Goal: Task Accomplishment & Management: Manage account settings

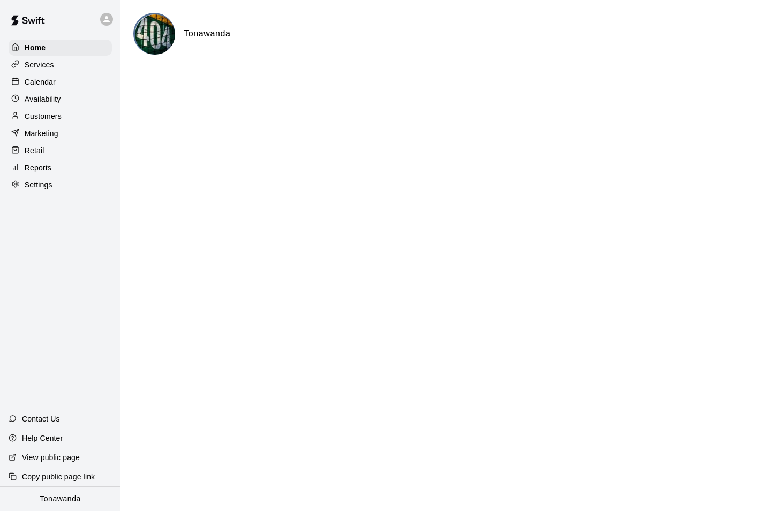
click at [56, 119] on p "Customers" at bounding box center [43, 116] width 37 height 11
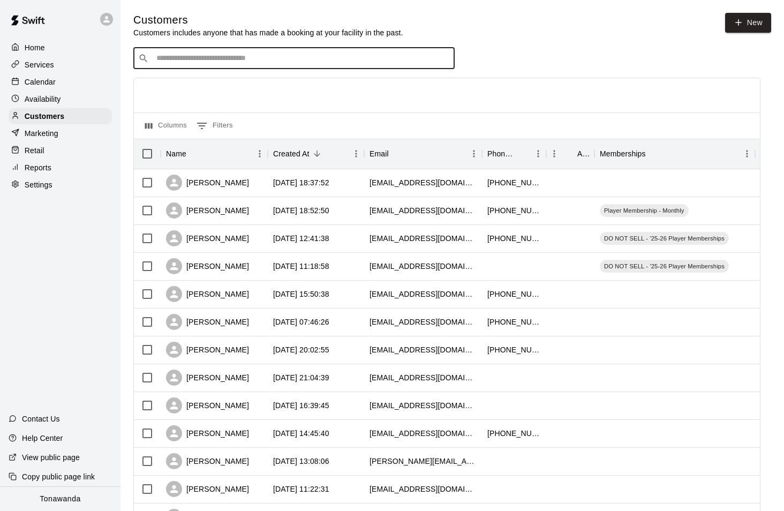
click at [177, 56] on input "Search customers by name or email" at bounding box center [301, 58] width 297 height 11
type input "*****"
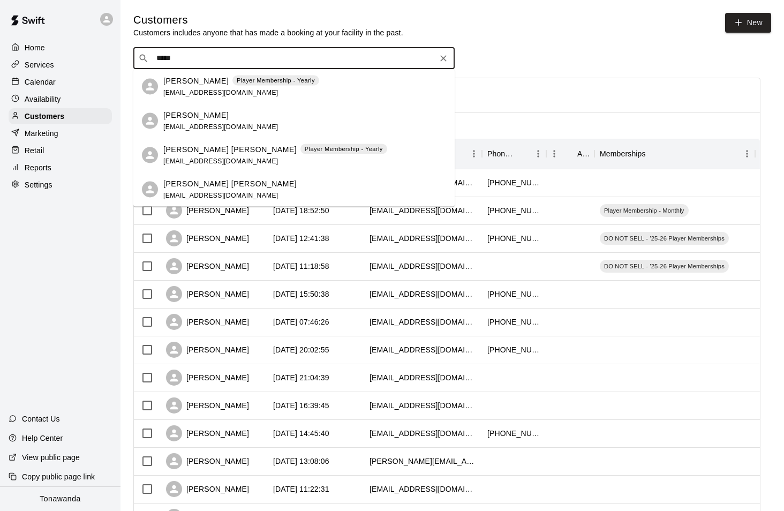
click at [181, 86] on div "[PERSON_NAME] Player Membership - Yearly [EMAIL_ADDRESS][DOMAIN_NAME]" at bounding box center [241, 86] width 156 height 23
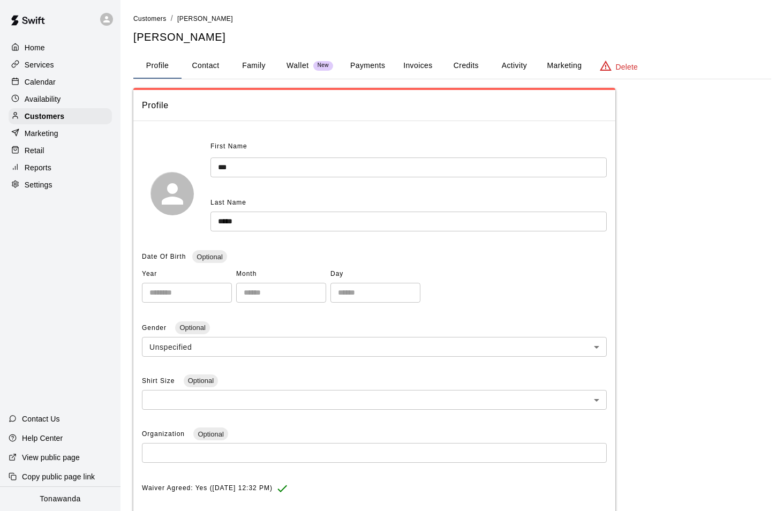
click at [512, 67] on button "Activity" at bounding box center [514, 66] width 48 height 26
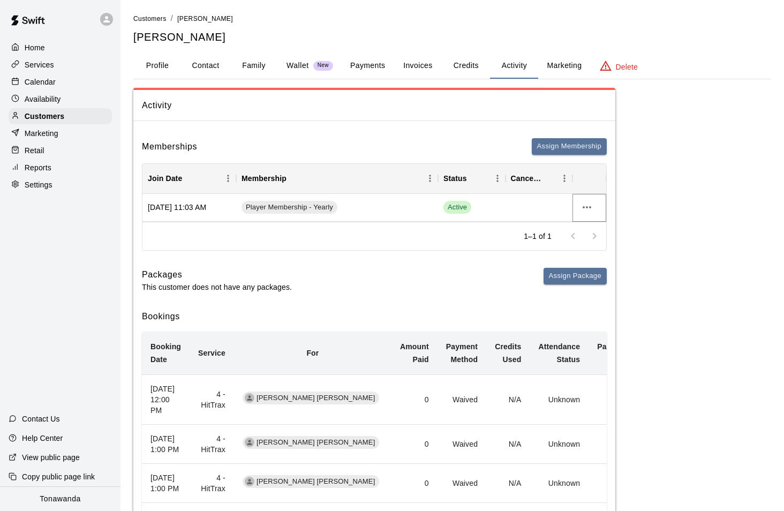
click at [581, 206] on icon "more actions" at bounding box center [586, 207] width 13 height 13
click at [559, 147] on div at bounding box center [392, 255] width 784 height 511
click at [539, 149] on button "Assign Membership" at bounding box center [569, 146] width 75 height 17
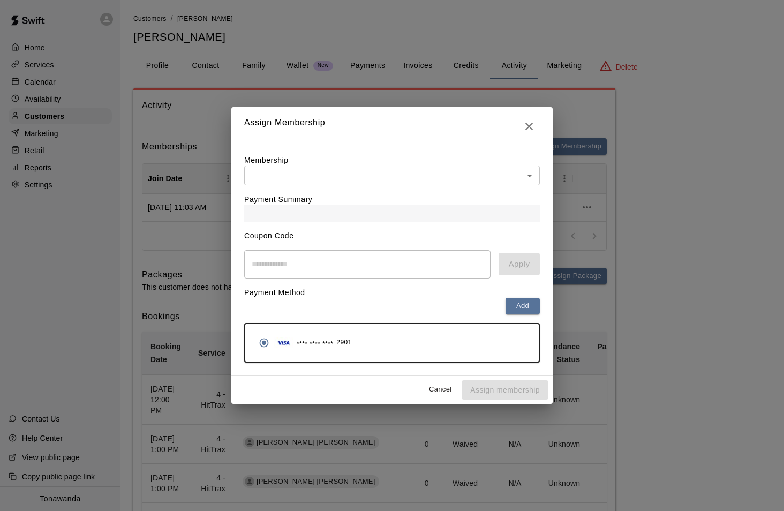
drag, startPoint x: 341, startPoint y: 197, endPoint x: 330, endPoint y: 174, distance: 24.7
click at [341, 197] on div "Payment Summary" at bounding box center [392, 203] width 296 height 36
click at [330, 173] on body "Home Services Calendar Availability Customers Marketing Retail Reports Settings…" at bounding box center [392, 429] width 784 height 859
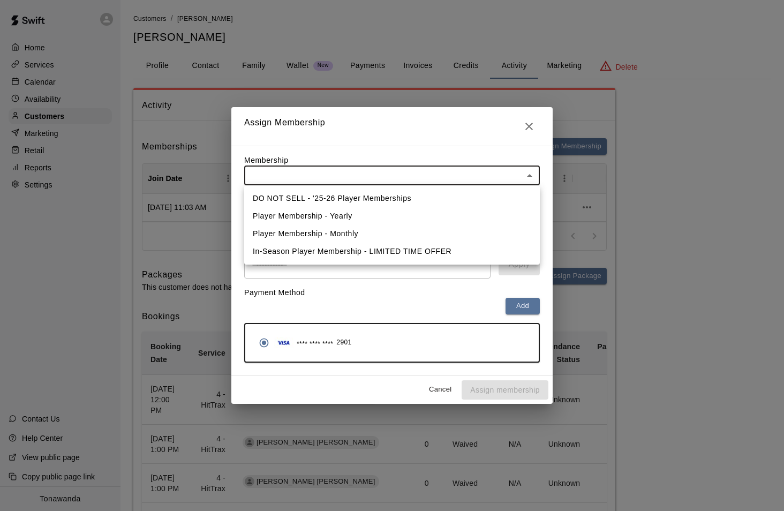
click at [329, 217] on li "Player Membership - Yearly" at bounding box center [392, 216] width 296 height 18
type input "**********"
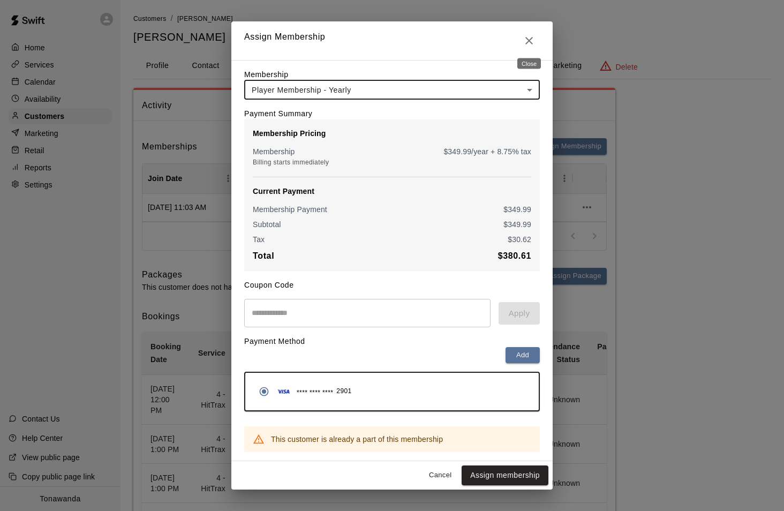
click at [531, 39] on icon "Close" at bounding box center [529, 40] width 13 height 13
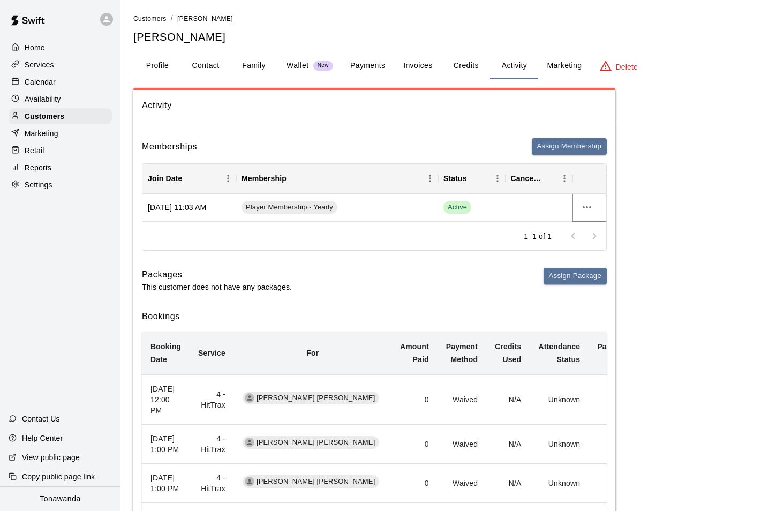
click at [588, 208] on icon "more actions" at bounding box center [586, 207] width 13 height 13
click at [604, 245] on li "Cancel" at bounding box center [608, 247] width 61 height 18
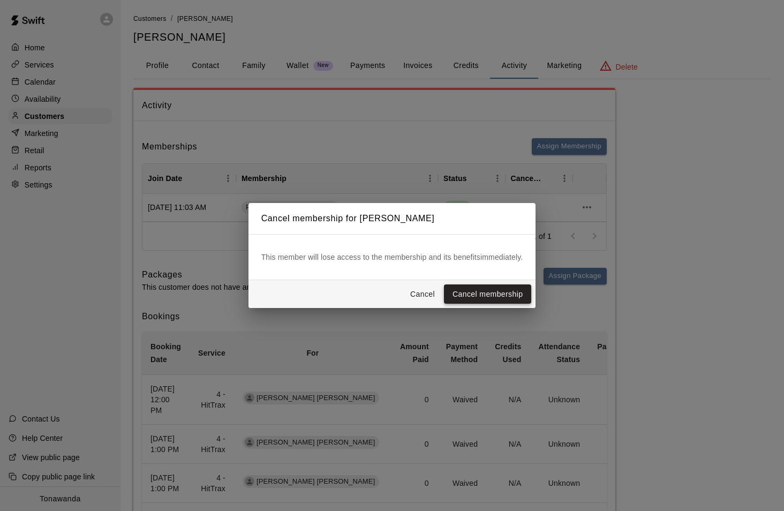
click at [484, 296] on button "Cancel membership" at bounding box center [487, 294] width 87 height 20
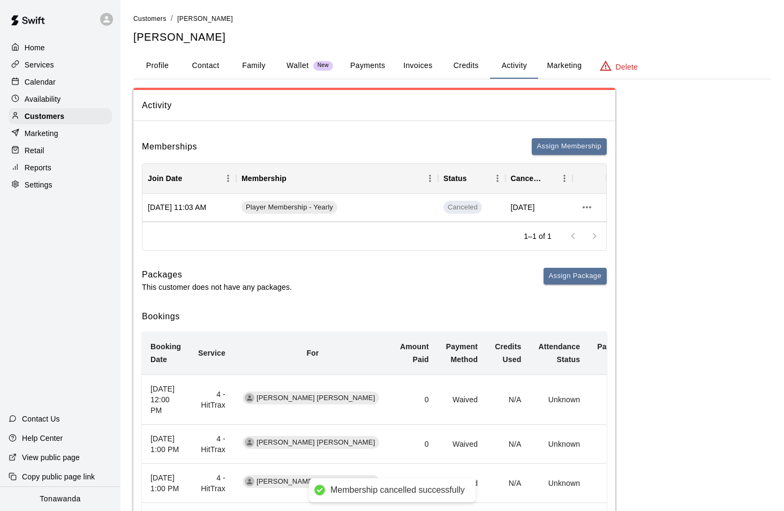
click at [568, 149] on button "Assign Membership" at bounding box center [569, 146] width 75 height 17
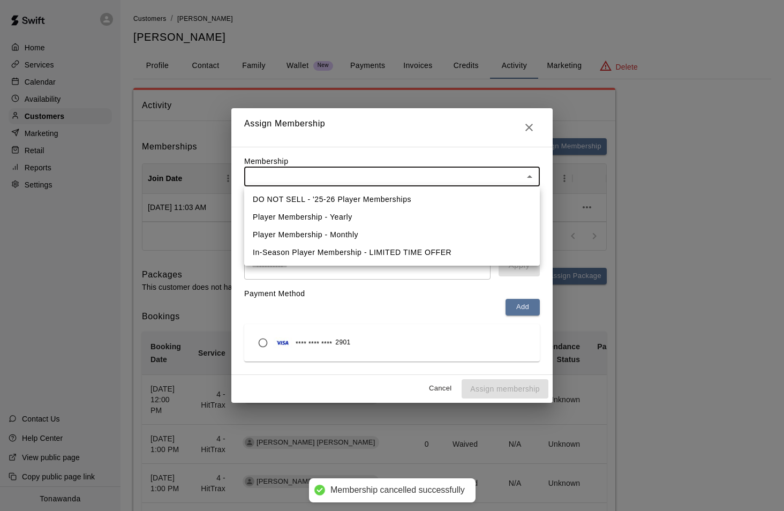
click at [271, 167] on body "Membership cancelled successfully Home Services Calendar Availability Customers…" at bounding box center [392, 429] width 784 height 859
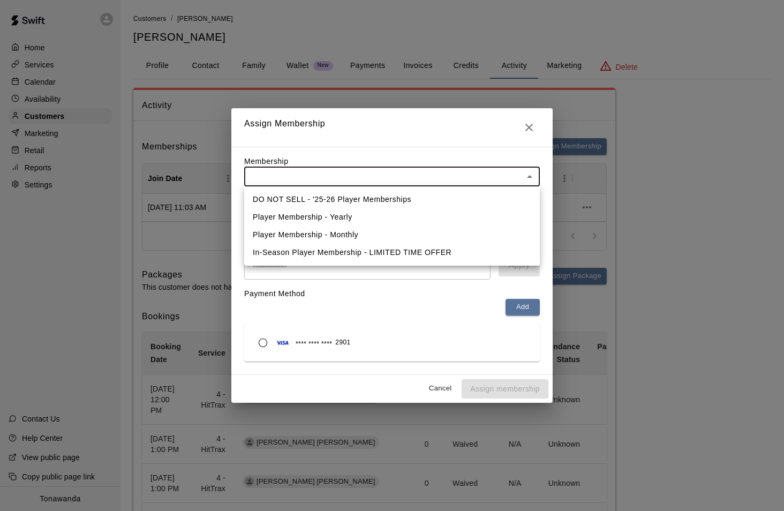
click at [300, 224] on li "Player Membership - Yearly" at bounding box center [392, 217] width 296 height 18
type input "**********"
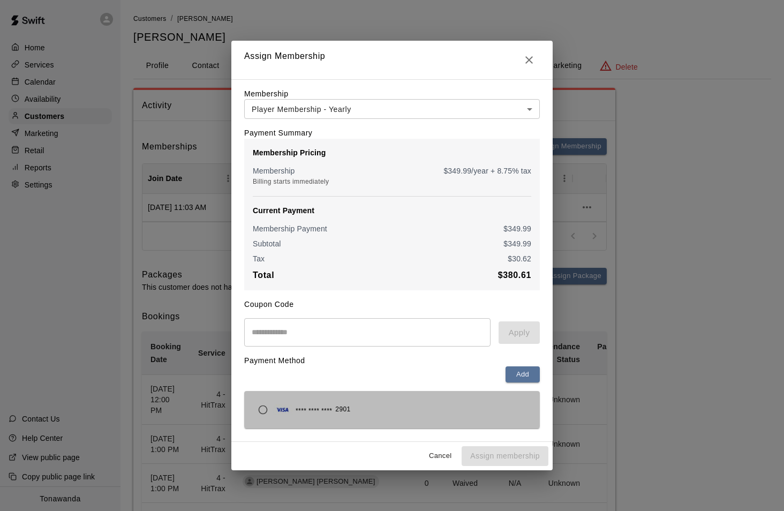
click at [275, 409] on img "button" at bounding box center [282, 409] width 19 height 11
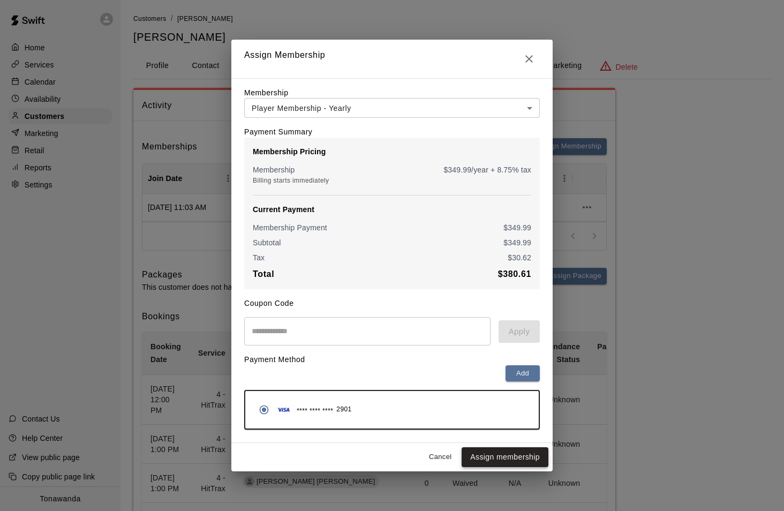
click at [513, 458] on button "Assign membership" at bounding box center [505, 457] width 87 height 20
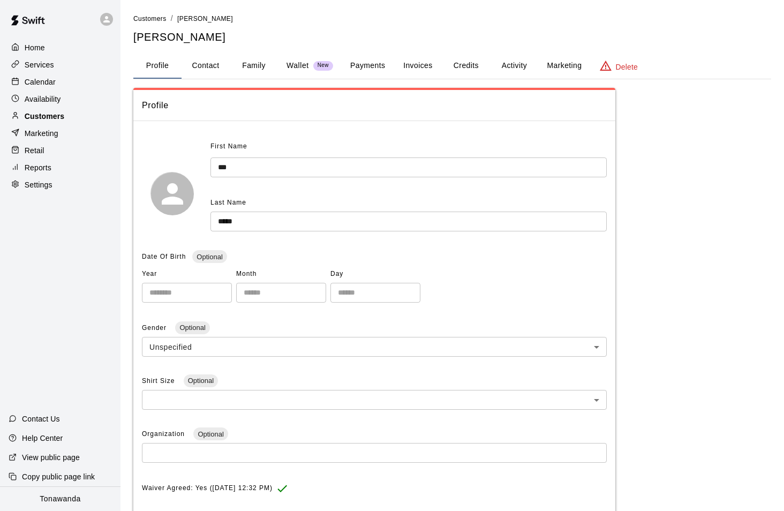
click at [50, 120] on p "Customers" at bounding box center [45, 116] width 40 height 11
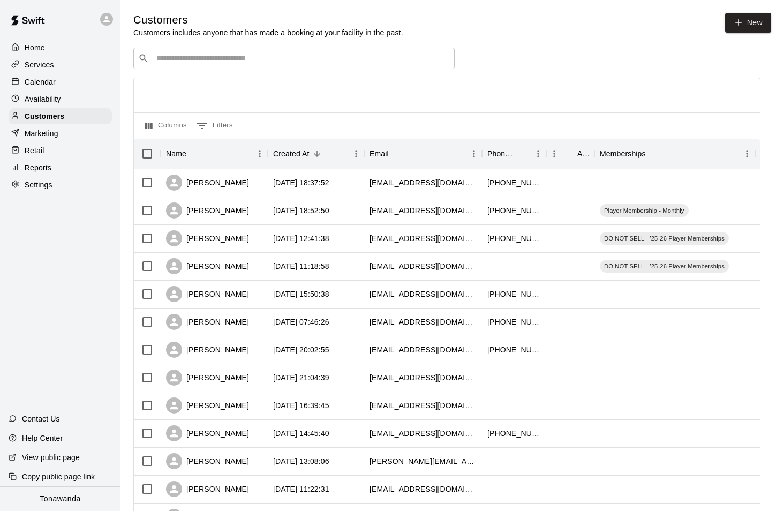
click at [216, 64] on div "​ ​" at bounding box center [293, 58] width 321 height 21
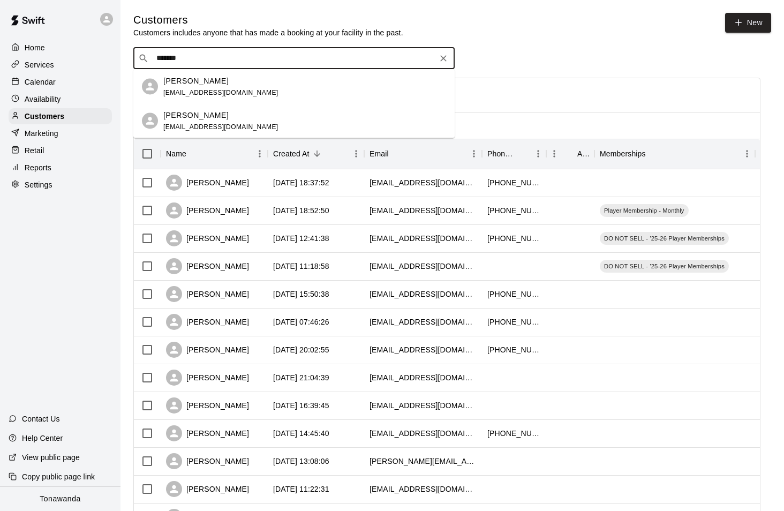
type input "*******"
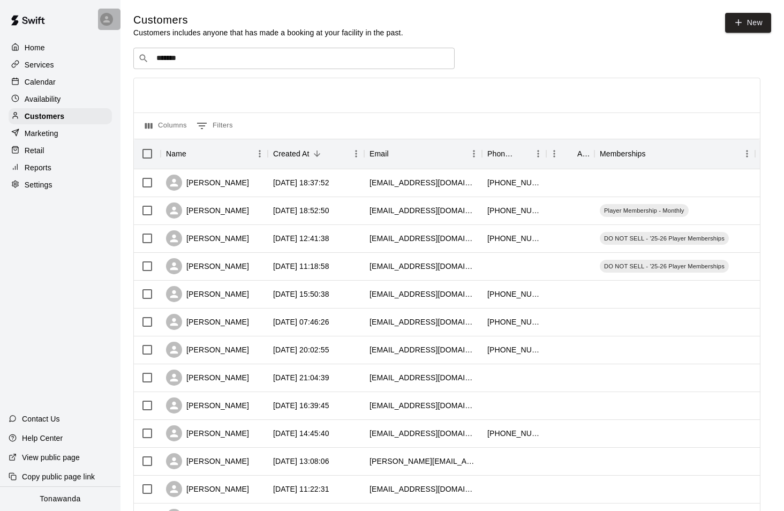
click at [112, 20] on div at bounding box center [106, 19] width 13 height 13
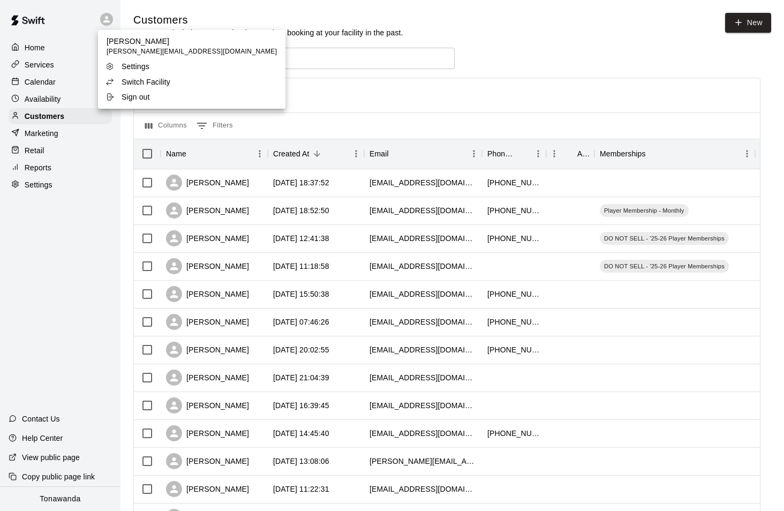
click at [130, 78] on p "Switch Facility" at bounding box center [146, 82] width 49 height 11
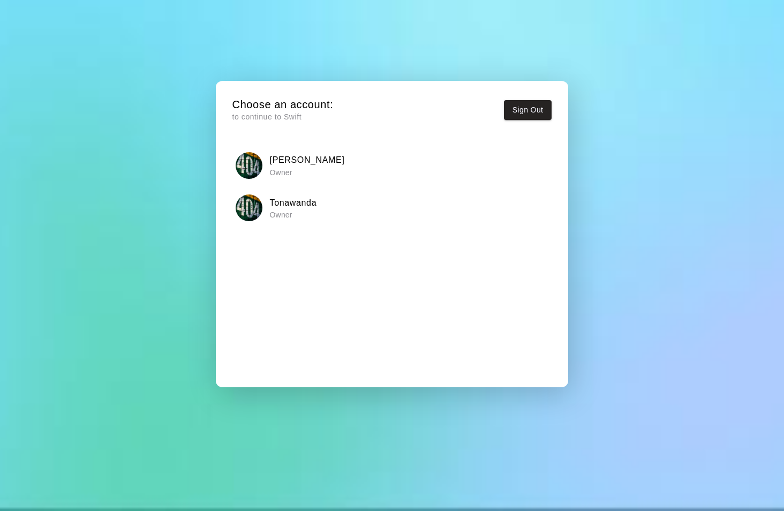
click at [277, 169] on p "Owner" at bounding box center [307, 172] width 75 height 11
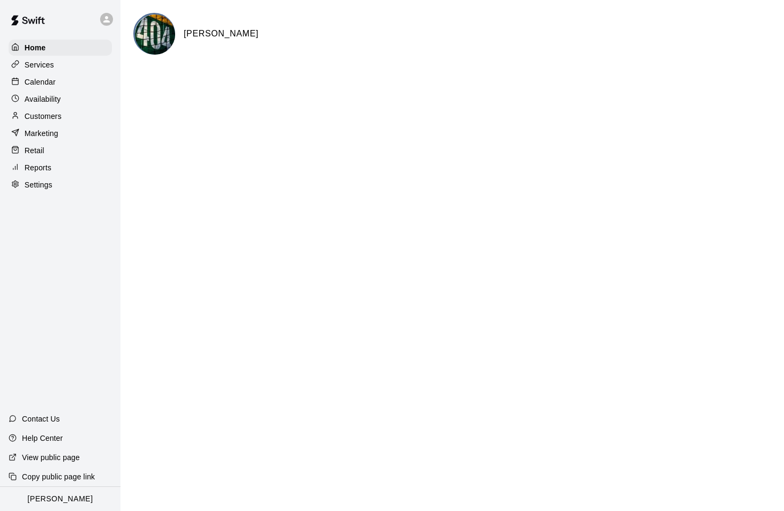
click at [50, 119] on p "Customers" at bounding box center [43, 116] width 37 height 11
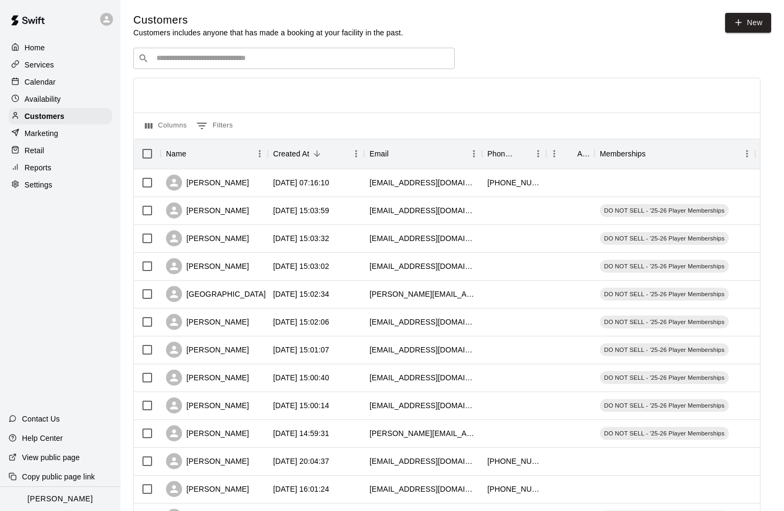
click at [183, 58] on input "Search customers by name or email" at bounding box center [301, 58] width 297 height 11
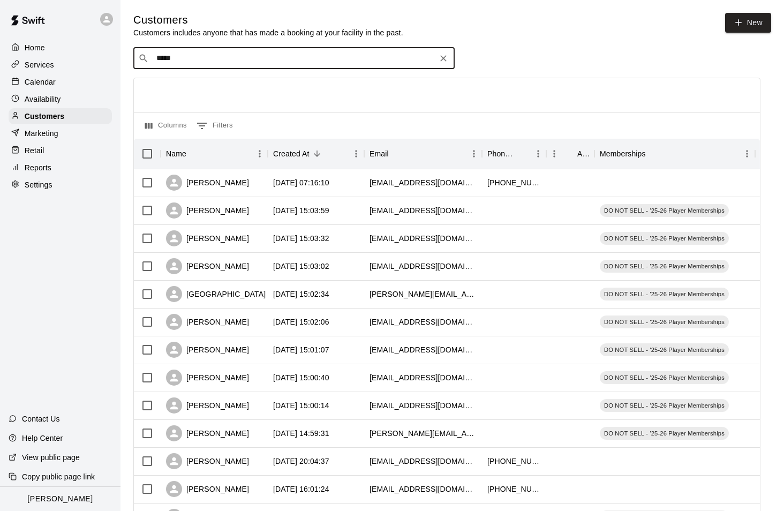
type input "******"
click at [172, 93] on span "seanwitucki@yahoo.com" at bounding box center [220, 91] width 115 height 7
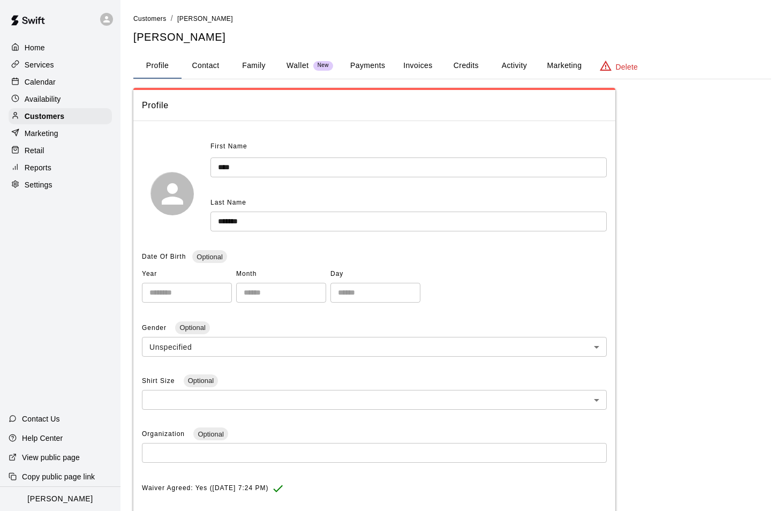
click at [373, 63] on button "Payments" at bounding box center [368, 66] width 52 height 26
